Goal: Use online tool/utility: Utilize a website feature to perform a specific function

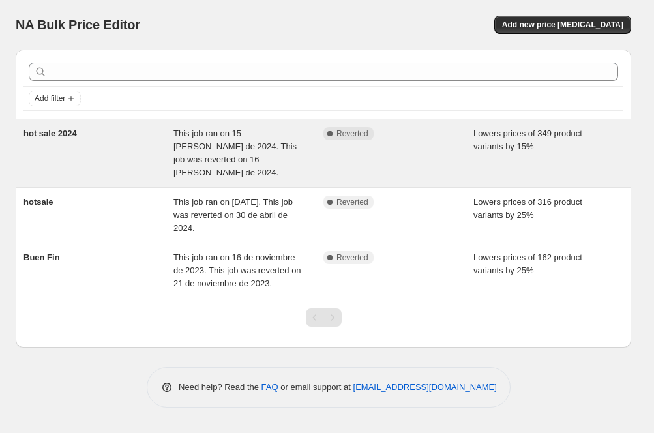
click at [256, 143] on span "This job ran on 15 [PERSON_NAME] de 2024. This job was reverted on 16 [PERSON_N…" at bounding box center [235, 153] width 123 height 49
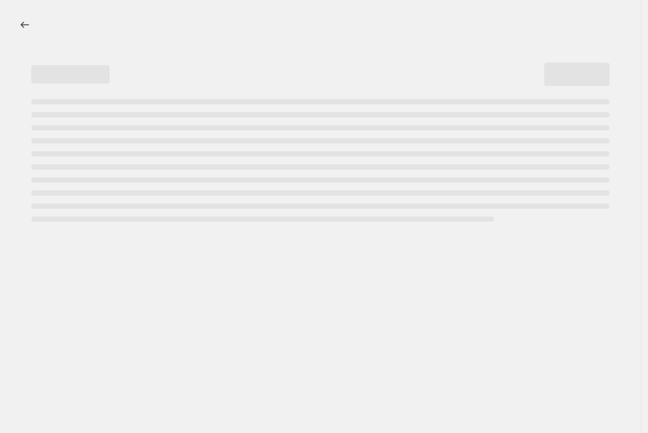
select select "percentage"
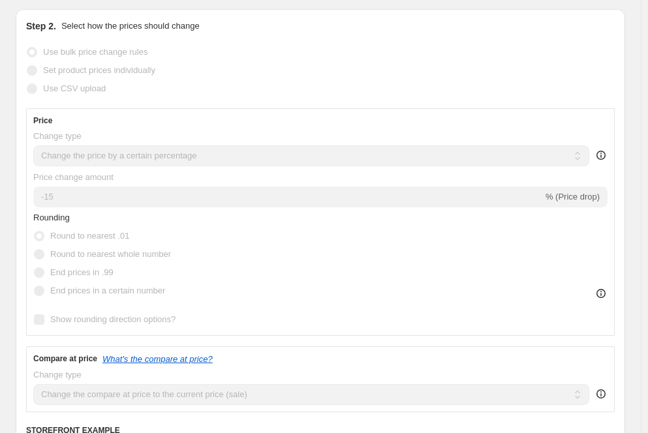
scroll to position [348, 0]
